Goal: Find contact information: Find contact information

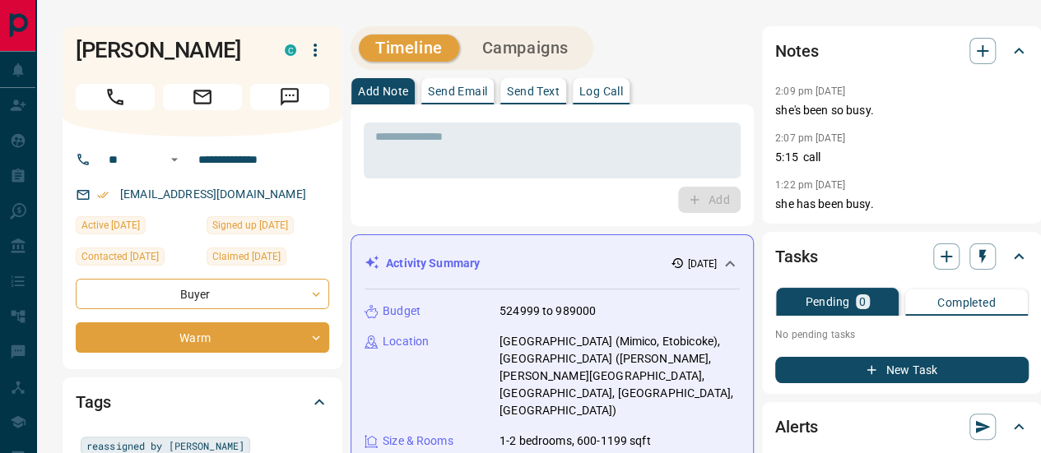
click at [535, 35] on button "Campaigns" at bounding box center [525, 48] width 119 height 27
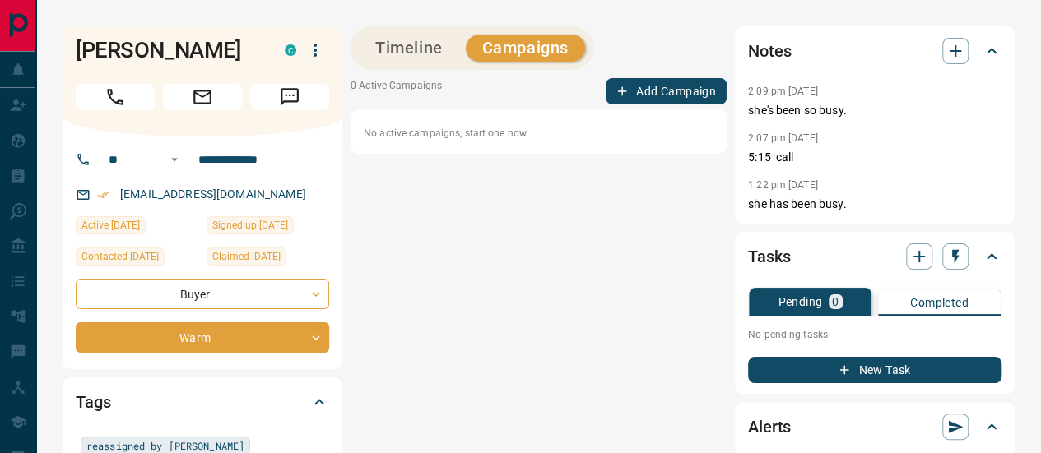
click at [396, 35] on button "Timeline" at bounding box center [409, 48] width 100 height 27
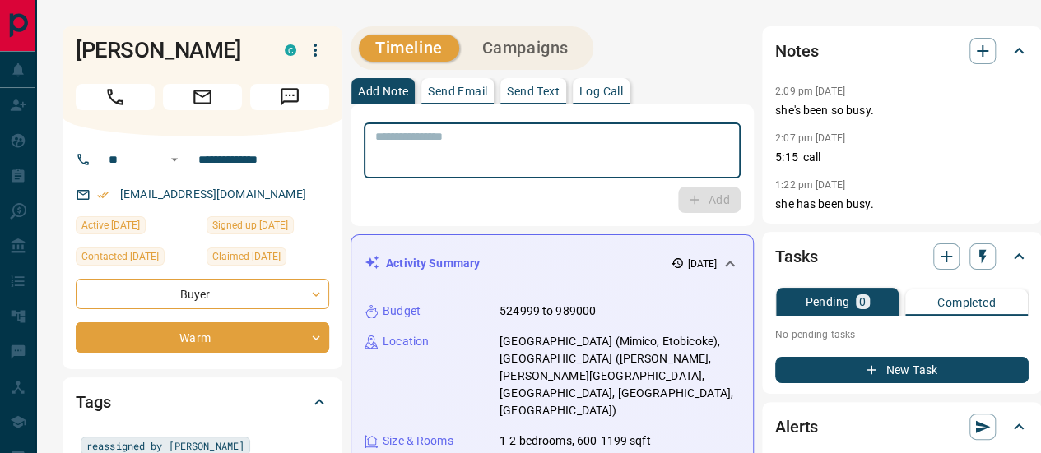
click at [424, 130] on textarea at bounding box center [552, 151] width 354 height 42
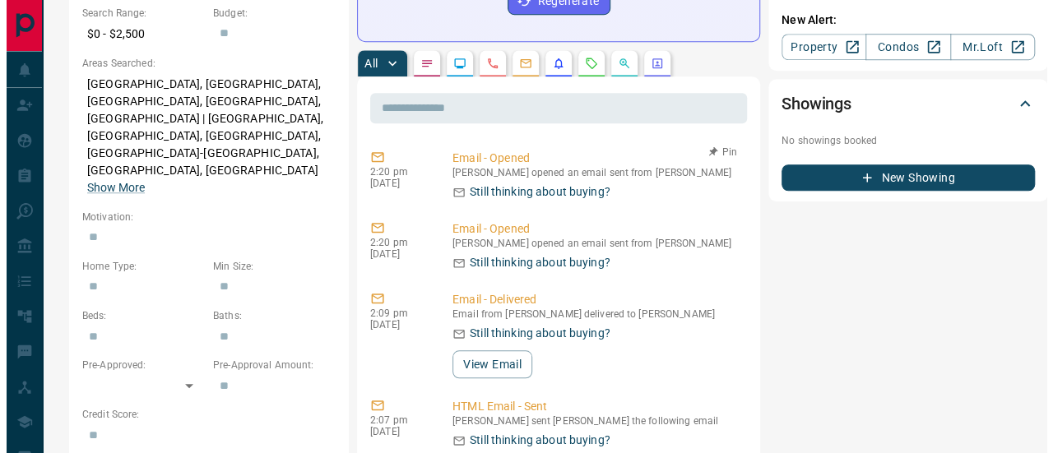
scroll to position [658, 0]
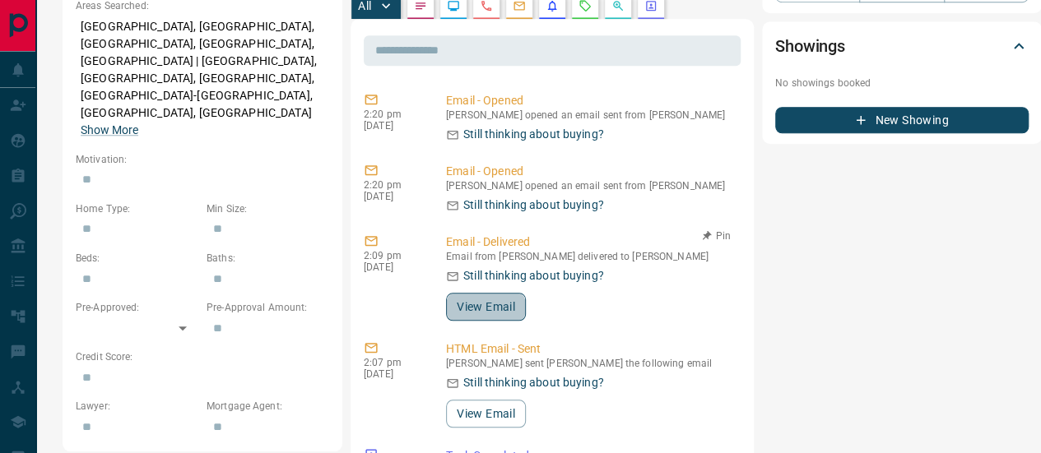
click at [488, 293] on button "View Email" at bounding box center [486, 307] width 80 height 28
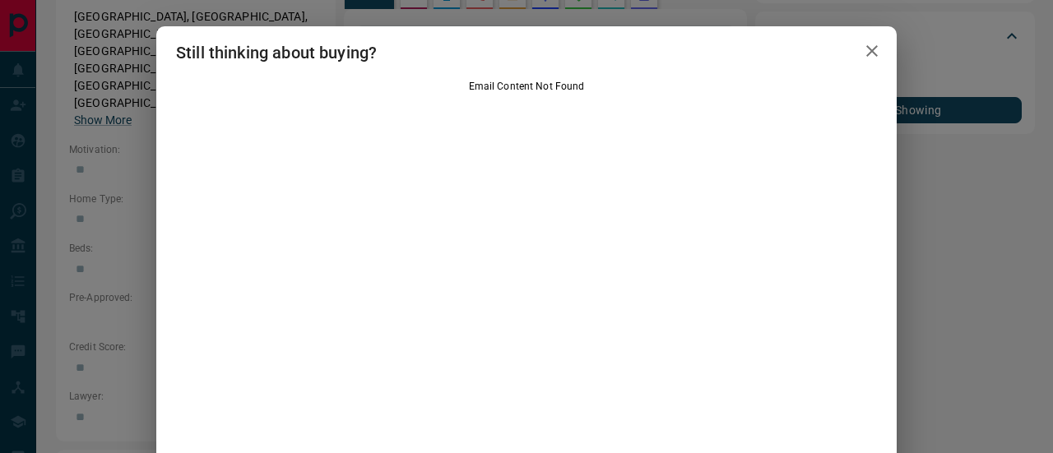
click at [869, 51] on icon "button" at bounding box center [872, 51] width 20 height 20
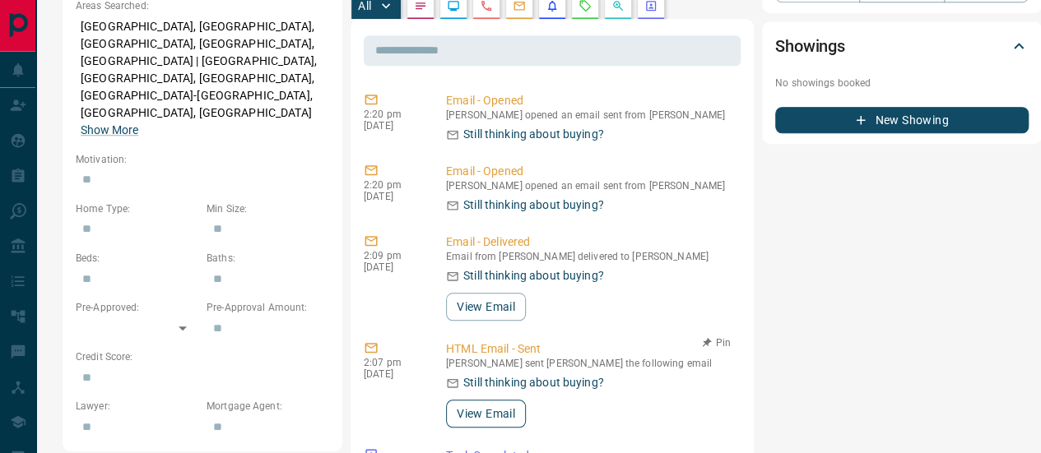
click at [492, 400] on button "View Email" at bounding box center [486, 414] width 80 height 28
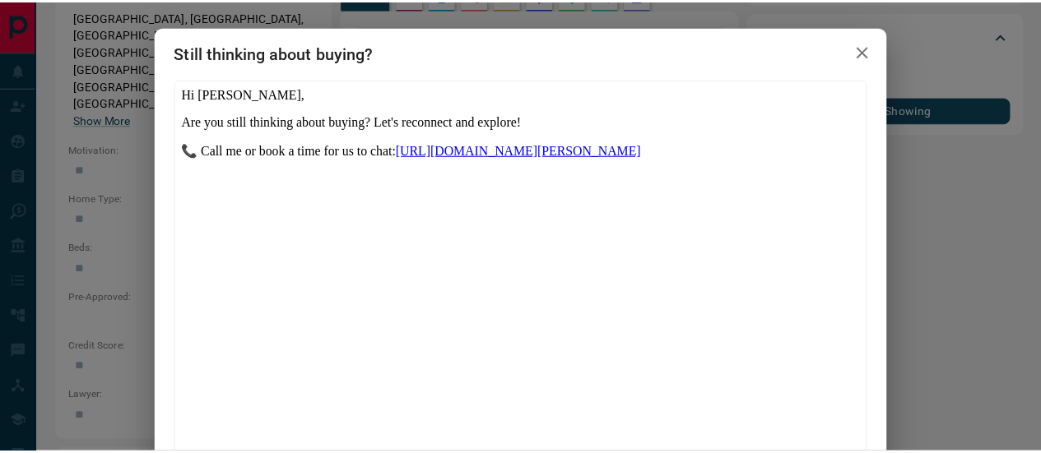
scroll to position [0, 0]
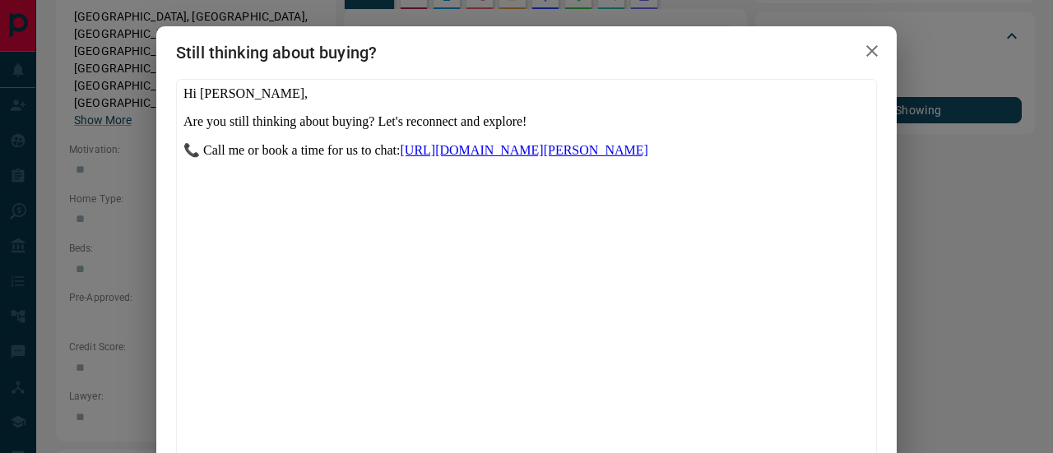
drag, startPoint x: 670, startPoint y: 156, endPoint x: 406, endPoint y: 160, distance: 264.1
click at [406, 157] on p "📞 Call me or book a time for us to chat: [URL][DOMAIN_NAME][PERSON_NAME]" at bounding box center [526, 149] width 686 height 16
copy link "[URL][DOMAIN_NAME][PERSON_NAME]"
click at [866, 52] on icon "button" at bounding box center [872, 51] width 12 height 12
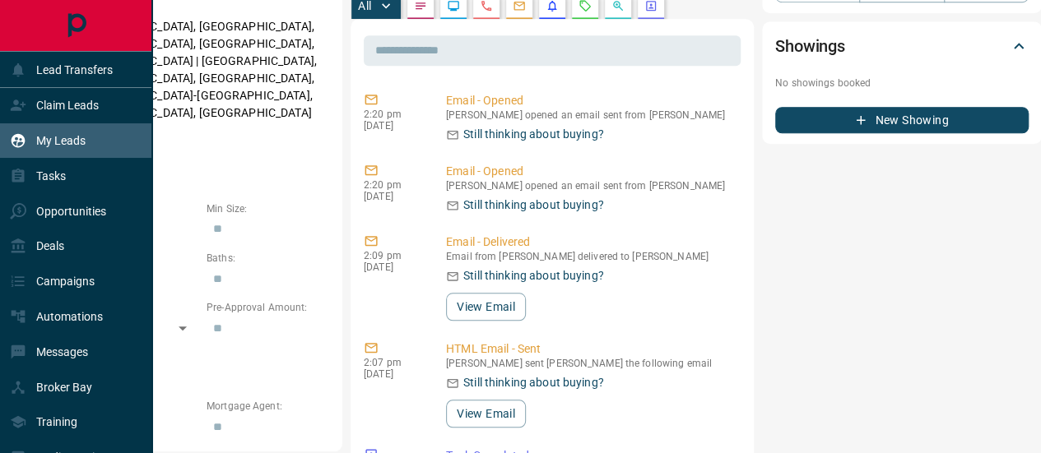
click at [54, 135] on p "My Leads" at bounding box center [60, 140] width 49 height 13
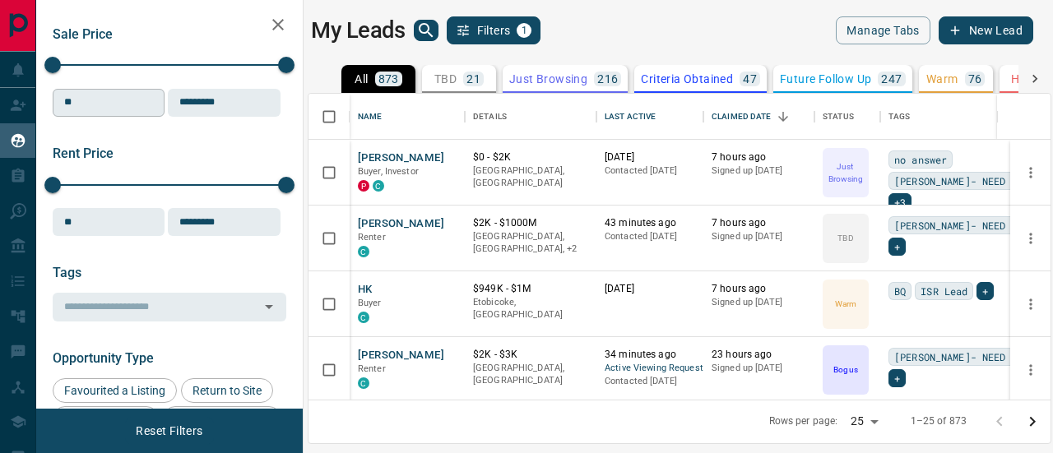
scroll to position [247, 0]
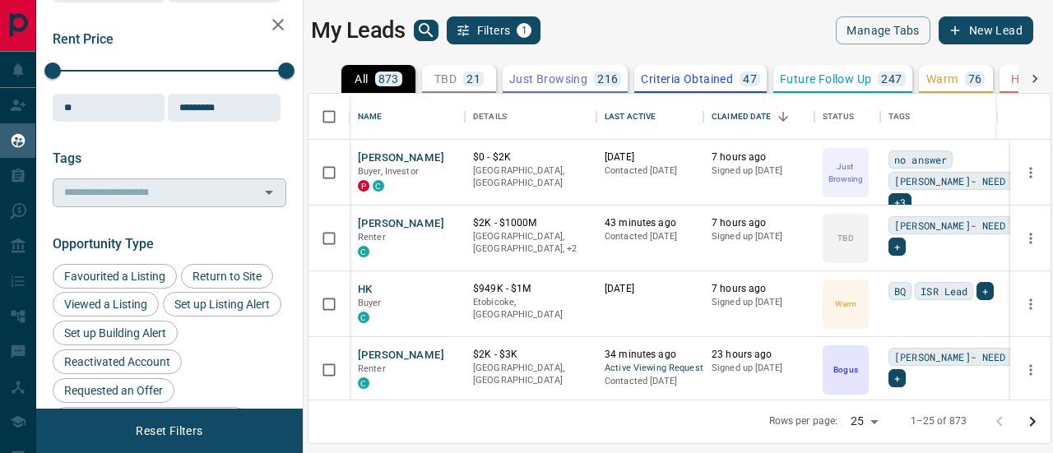
click at [122, 190] on input "text" at bounding box center [156, 192] width 197 height 18
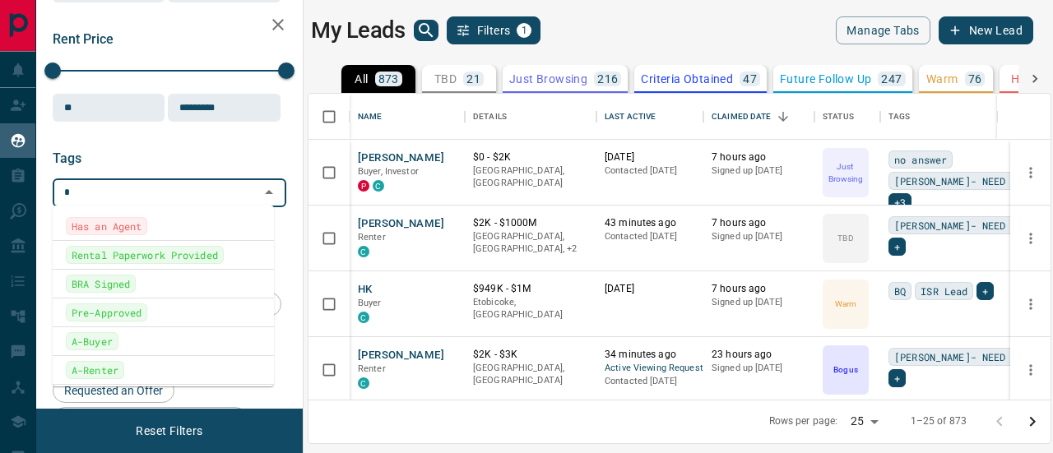
type input "**"
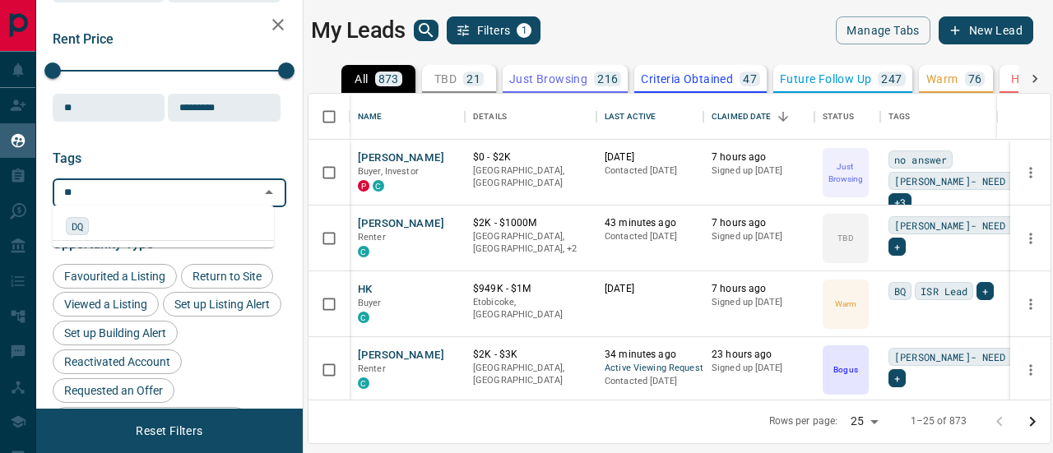
click at [88, 225] on div "DQ" at bounding box center [163, 226] width 195 height 18
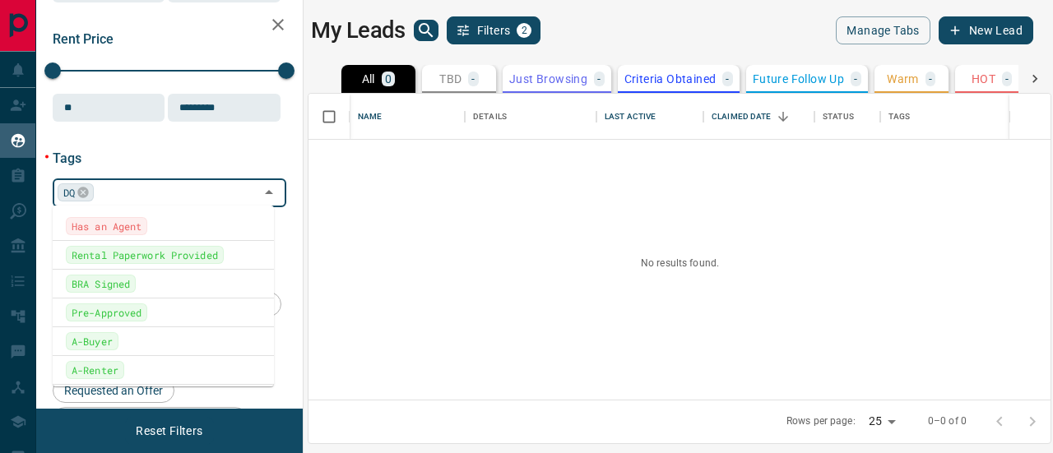
scroll to position [1849, 0]
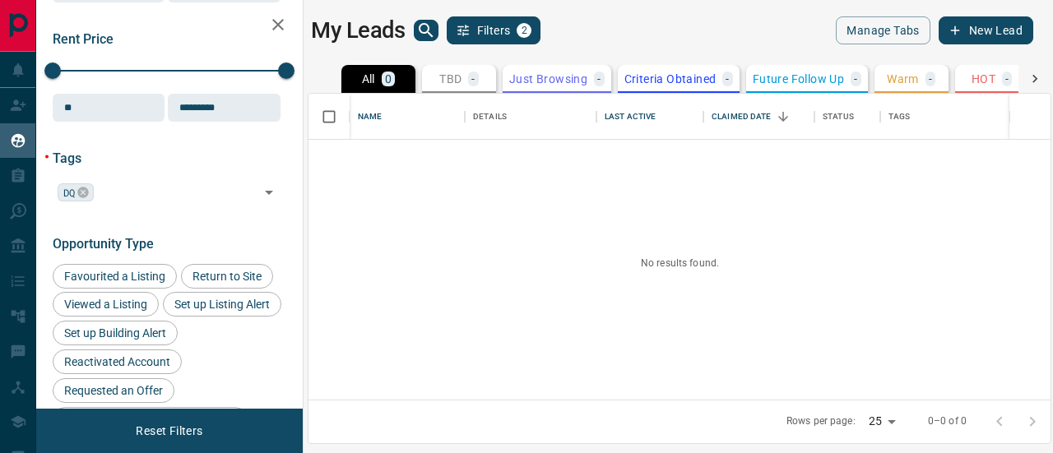
click at [204, 157] on div "Tags" at bounding box center [170, 159] width 234 height 16
click at [84, 192] on icon at bounding box center [83, 193] width 11 height 11
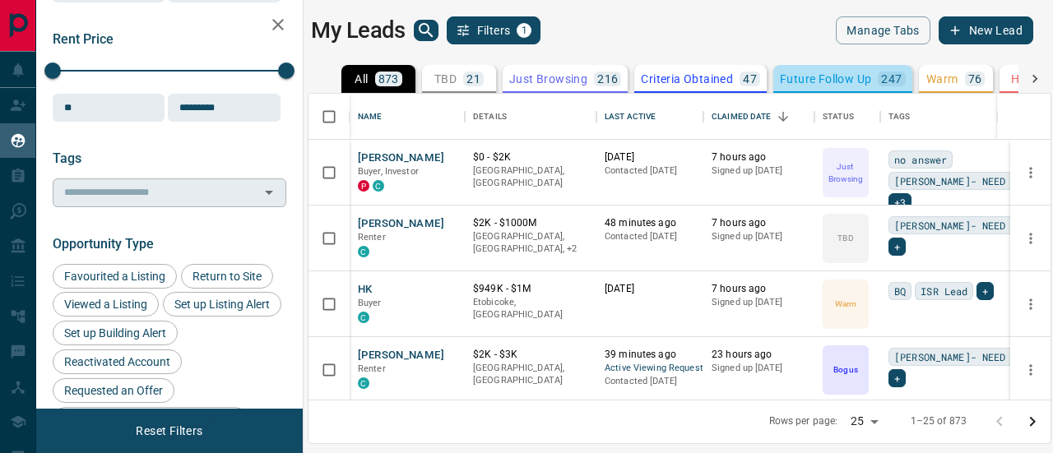
click at [818, 85] on div "Future Follow Up 247" at bounding box center [843, 79] width 126 height 15
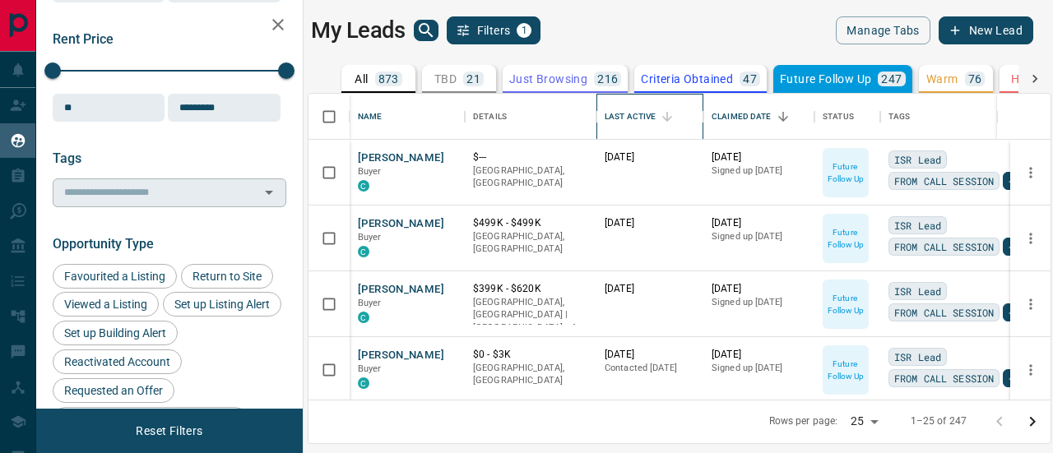
click at [637, 109] on div "Last Active" at bounding box center [630, 117] width 51 height 46
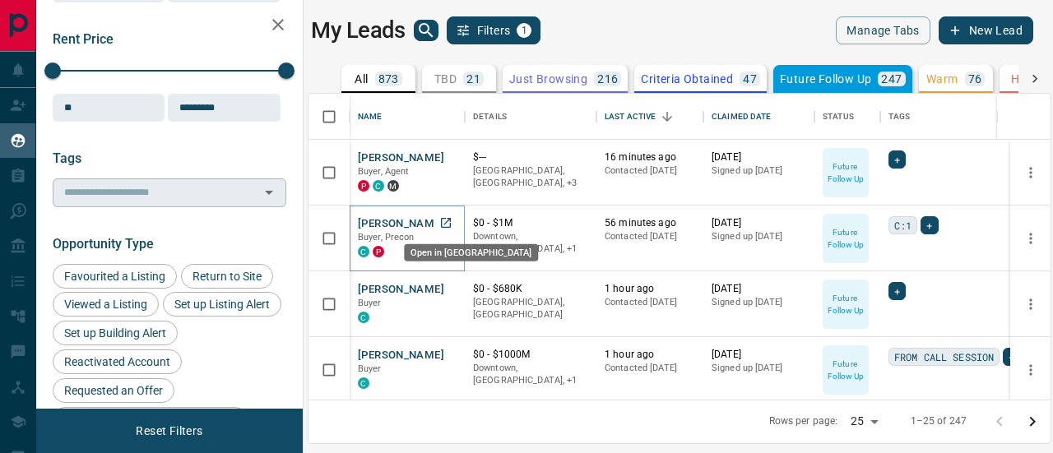
click at [450, 218] on icon "Open in New Tab" at bounding box center [446, 223] width 10 height 10
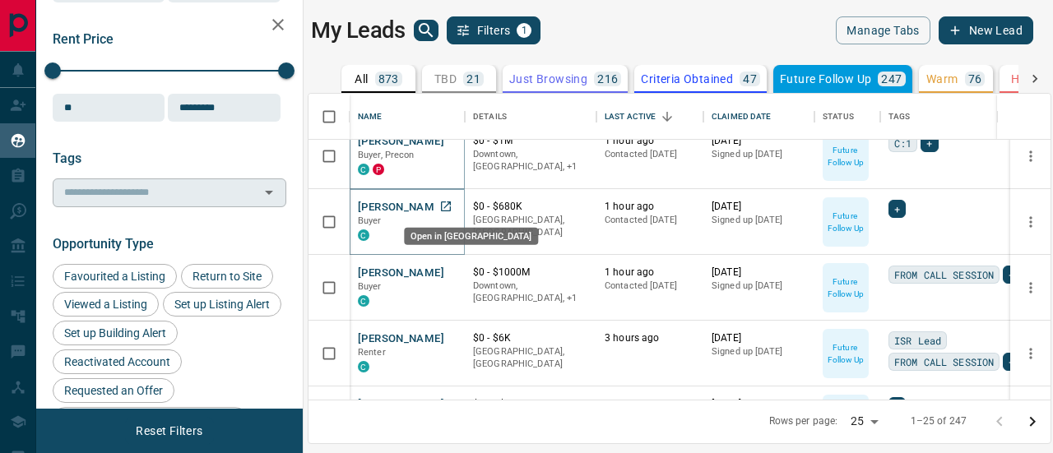
click at [450, 205] on icon "Open in New Tab" at bounding box center [445, 206] width 13 height 13
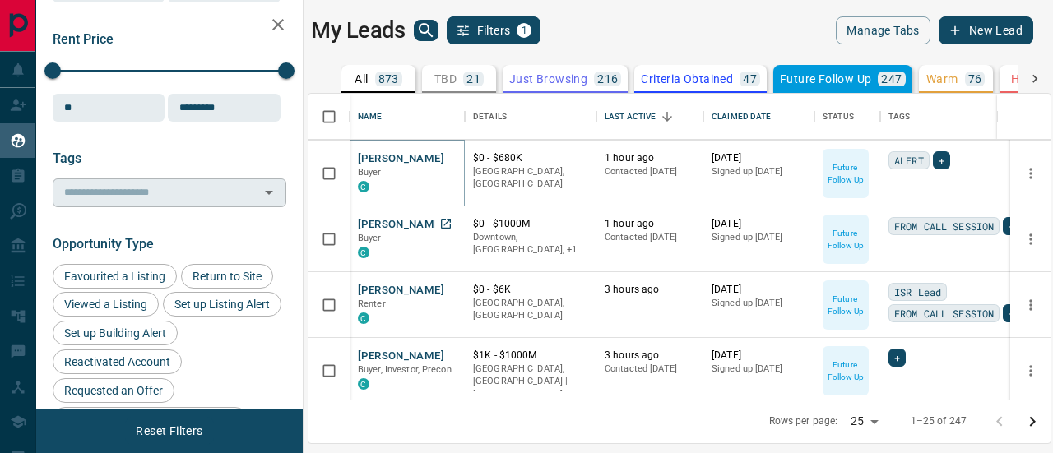
scroll to position [165, 0]
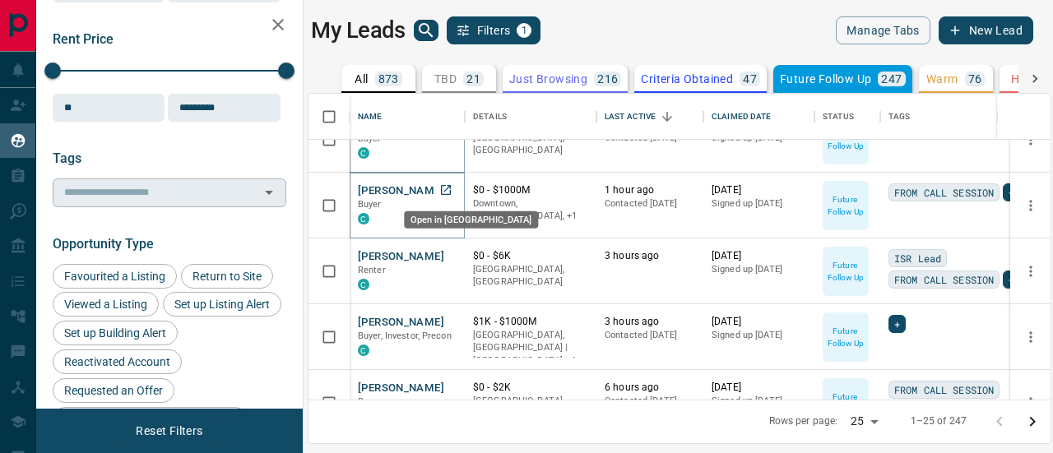
click at [448, 187] on icon "Open in New Tab" at bounding box center [445, 189] width 13 height 13
